Goal: Task Accomplishment & Management: Complete application form

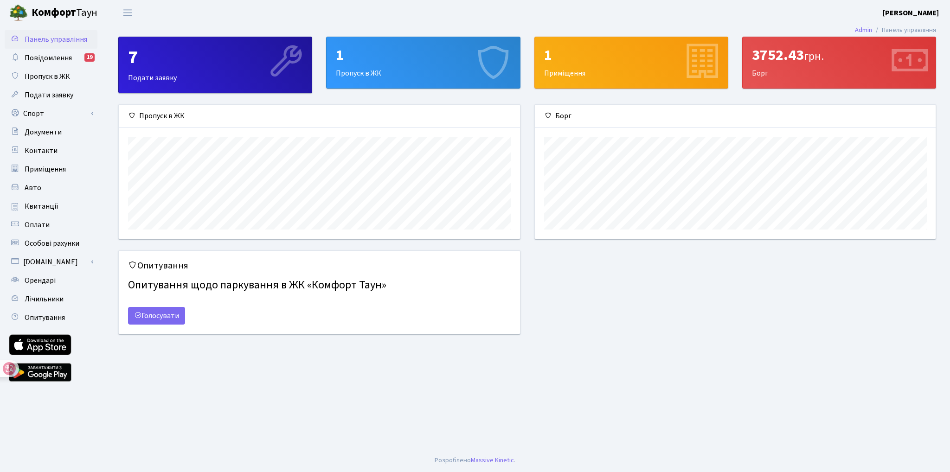
scroll to position [134, 401]
click at [49, 75] on span "Пропуск в ЖК" at bounding box center [47, 76] width 45 height 10
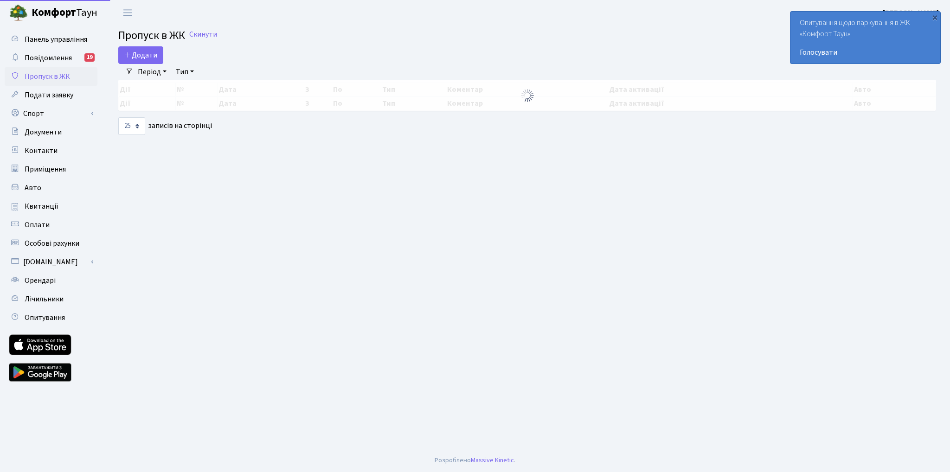
select select "25"
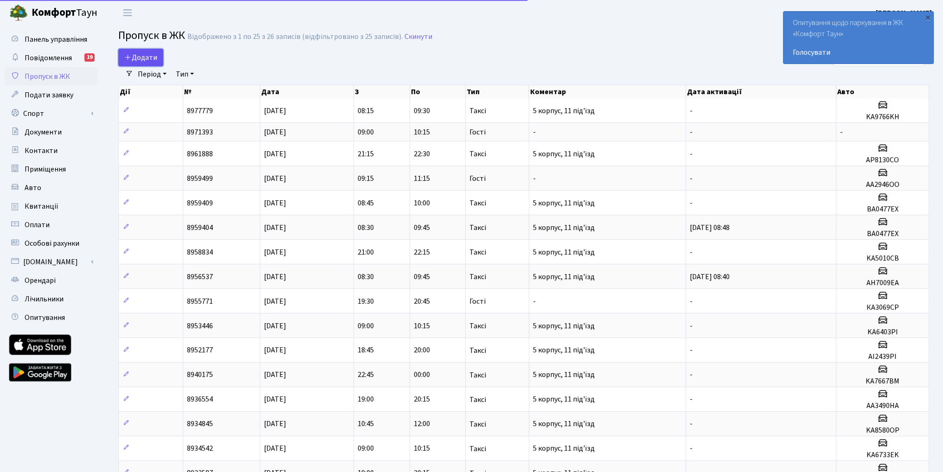
click at [153, 57] on span "Додати" at bounding box center [140, 57] width 33 height 10
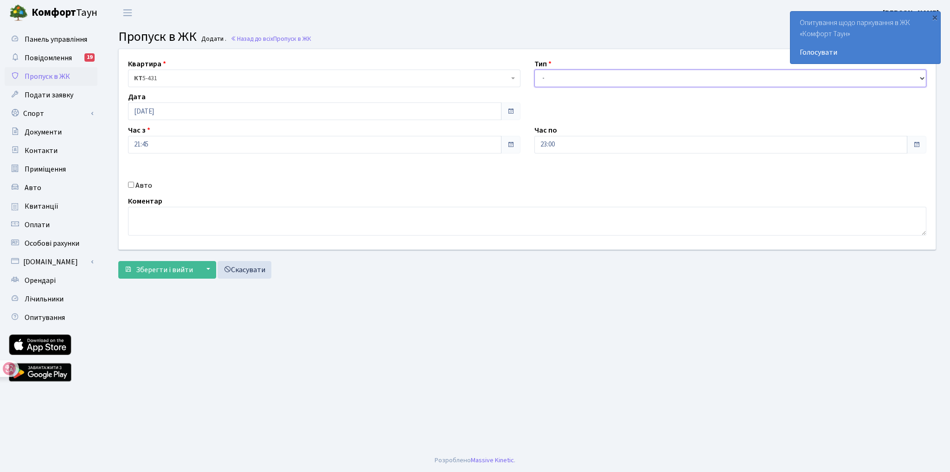
click at [553, 77] on select "- Доставка Таксі Гості Сервіс" at bounding box center [730, 79] width 393 height 18
select select "1"
click at [534, 70] on select "- Доставка Таксі Гості Сервіс" at bounding box center [730, 79] width 393 height 18
click at [146, 180] on label "Авто" at bounding box center [143, 185] width 17 height 11
click at [134, 182] on input "Авто" at bounding box center [131, 185] width 6 height 6
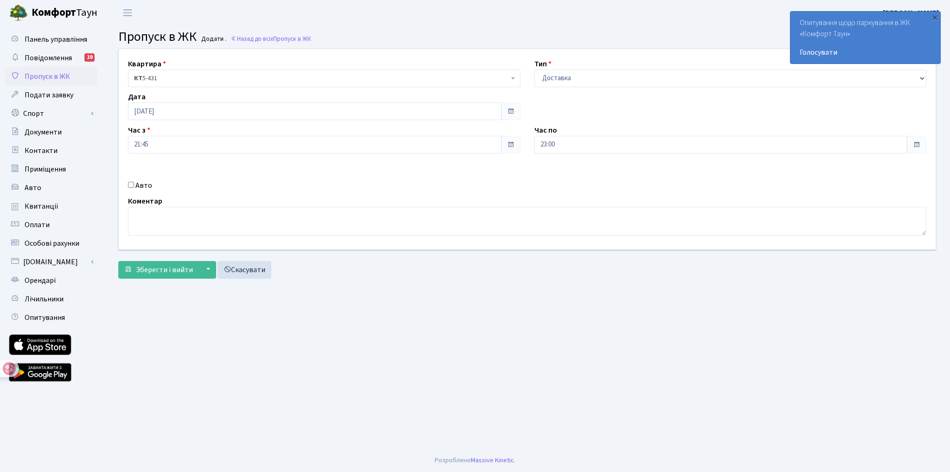
checkbox input "true"
paste input "АА 0806"
type input "АА 0806"
click at [225, 108] on input "[DATE]" at bounding box center [314, 112] width 373 height 18
click at [135, 200] on td "15" at bounding box center [137, 200] width 14 height 14
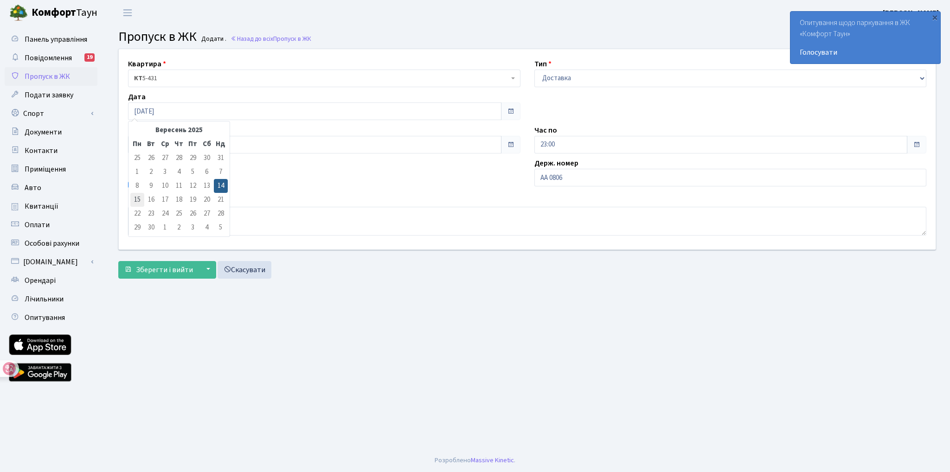
type input "[DATE]"
click at [510, 147] on span at bounding box center [510, 144] width 7 height 7
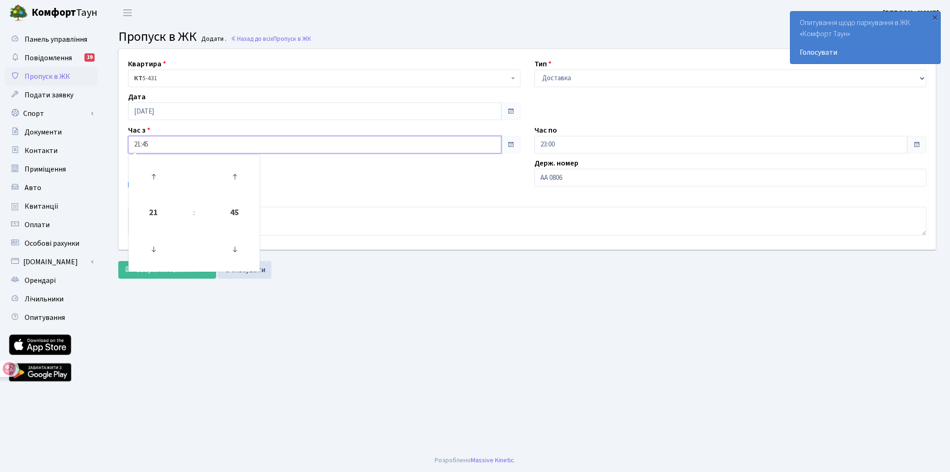
click at [144, 144] on input "21:45" at bounding box center [314, 145] width 373 height 18
click at [156, 173] on icon at bounding box center [153, 176] width 25 height 25
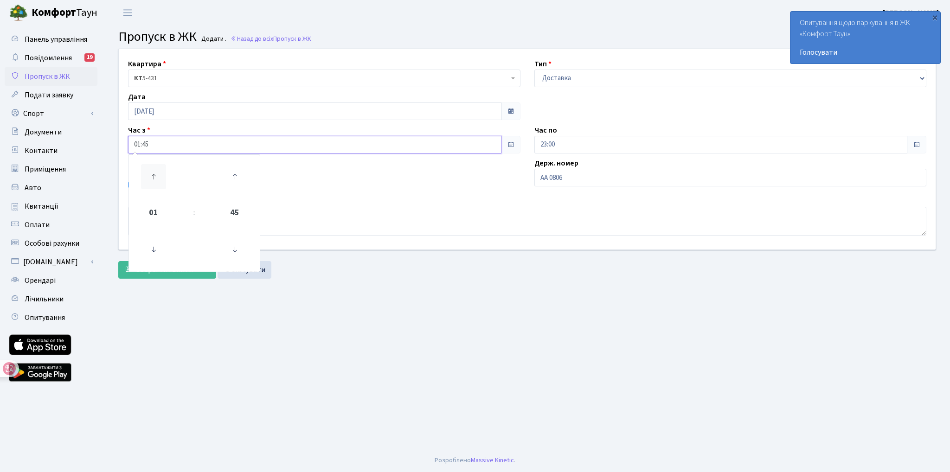
click at [156, 173] on icon at bounding box center [153, 176] width 25 height 25
type input "05:45"
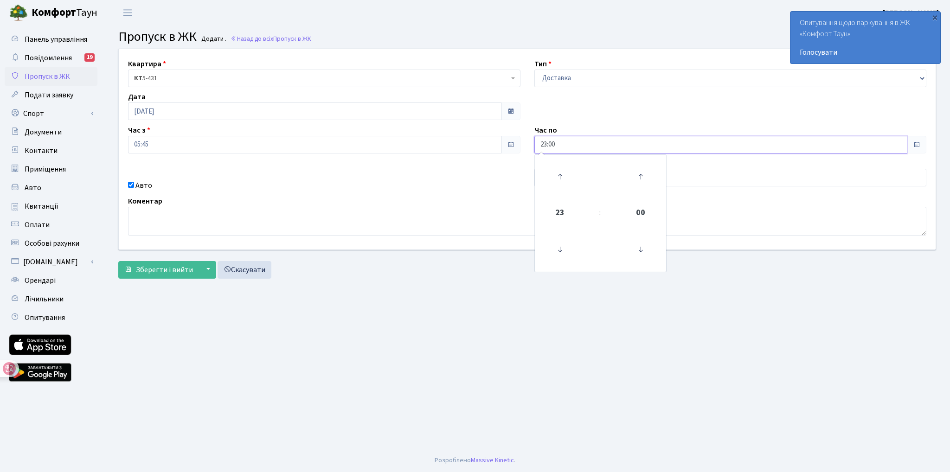
click at [585, 145] on input "23:00" at bounding box center [720, 145] width 373 height 18
click at [558, 173] on icon at bounding box center [559, 176] width 25 height 25
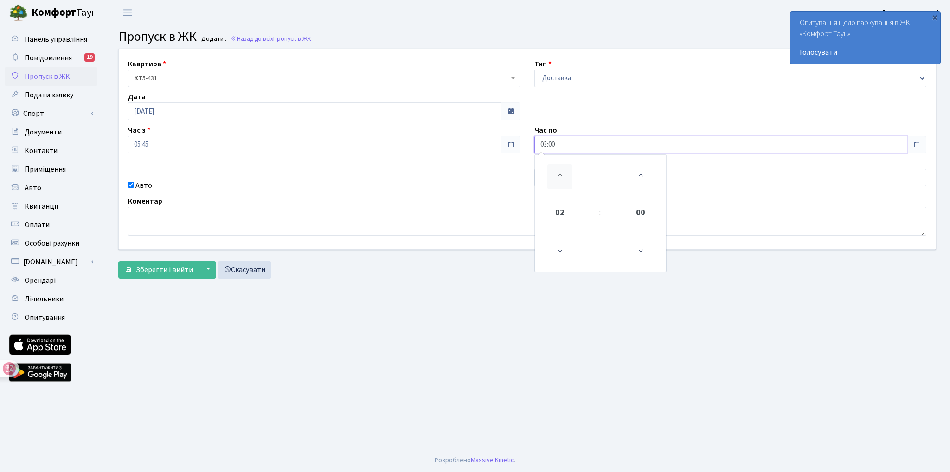
click at [558, 173] on icon at bounding box center [559, 176] width 25 height 25
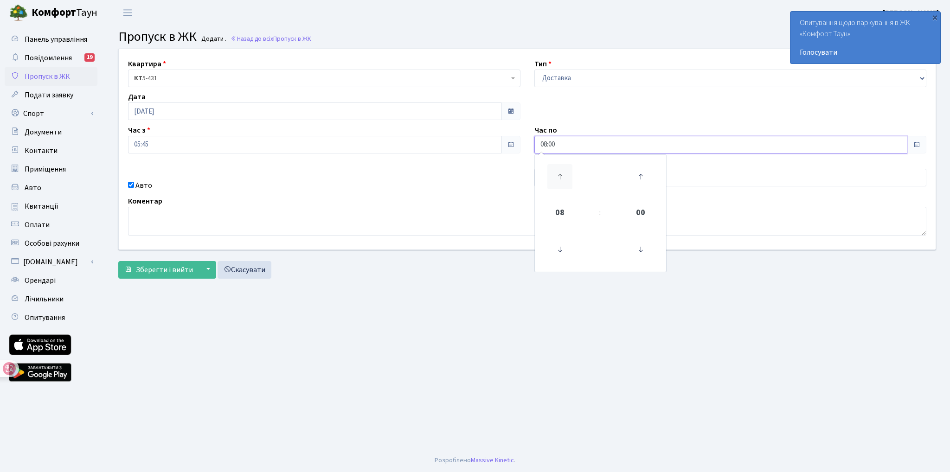
click at [558, 173] on icon at bounding box center [559, 176] width 25 height 25
type input "10:00"
click at [431, 290] on main "Admin Пропуск в ЖК Додати Пропуск в ЖК Додати . Назад до всіх Пропуск в ЖК Квар…" at bounding box center [527, 238] width 846 height 424
click at [581, 180] on input "АА 0806" at bounding box center [730, 178] width 393 height 18
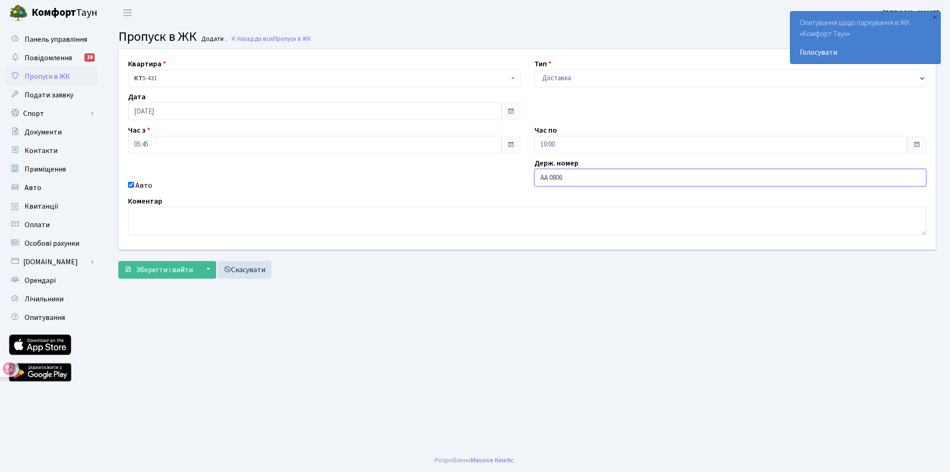
click at [583, 180] on input "АА 0806" at bounding box center [730, 178] width 393 height 18
type input "АА0806KI"
click at [184, 265] on span "Зберегти і вийти" at bounding box center [164, 270] width 57 height 10
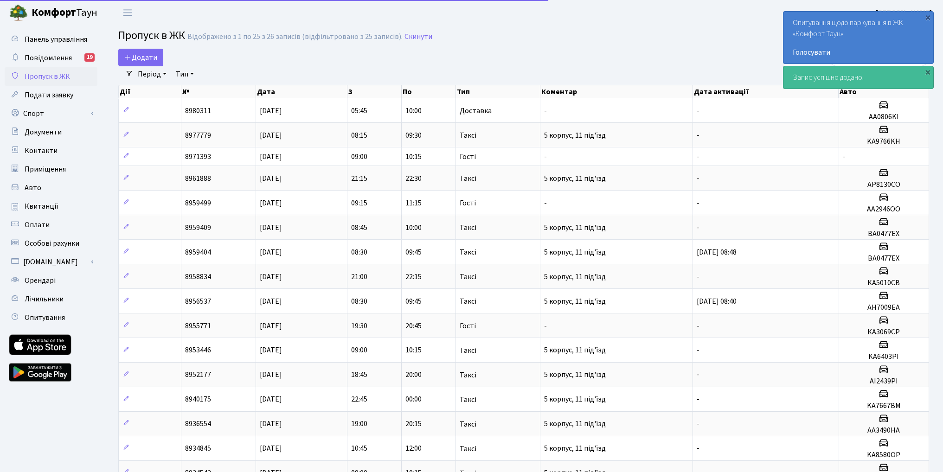
select select "25"
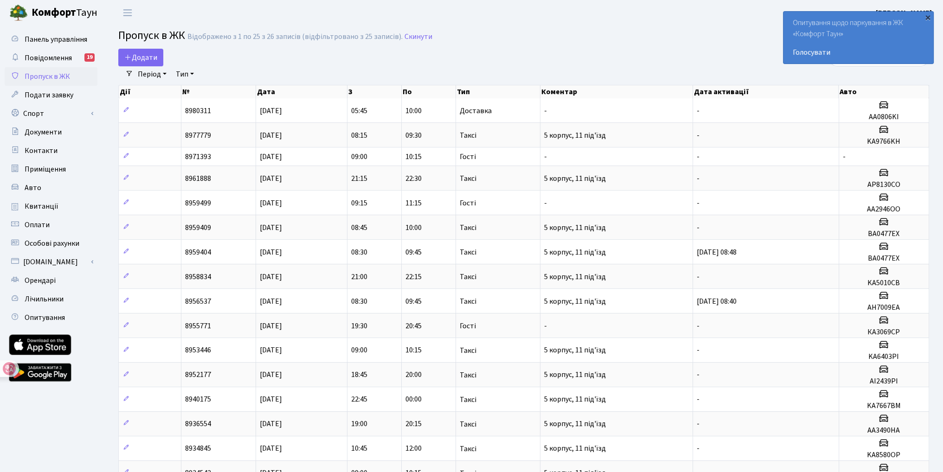
click at [928, 19] on div "×" at bounding box center [927, 17] width 9 height 9
